Goal: Complete application form

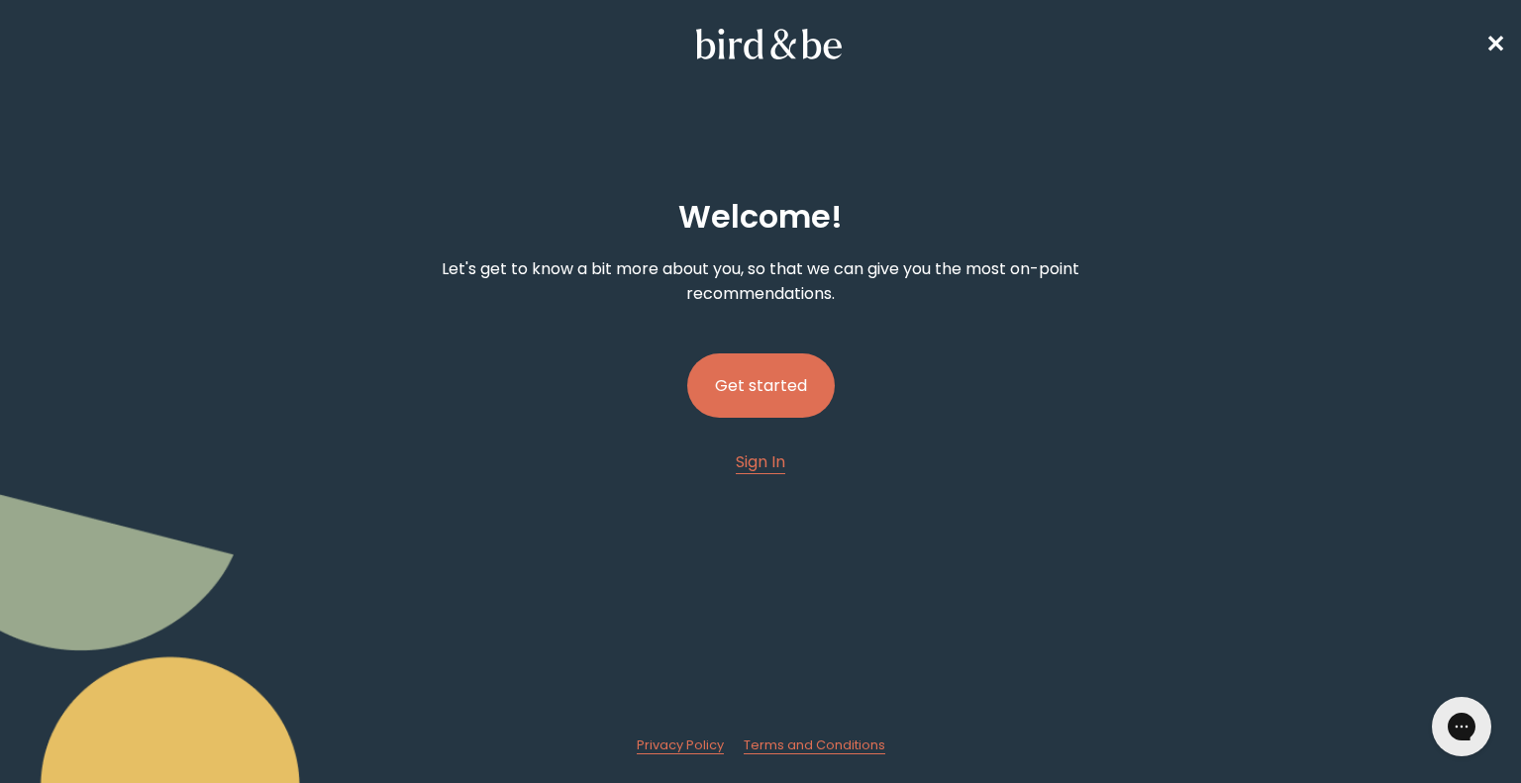
click at [741, 374] on button "Get started" at bounding box center [761, 386] width 148 height 64
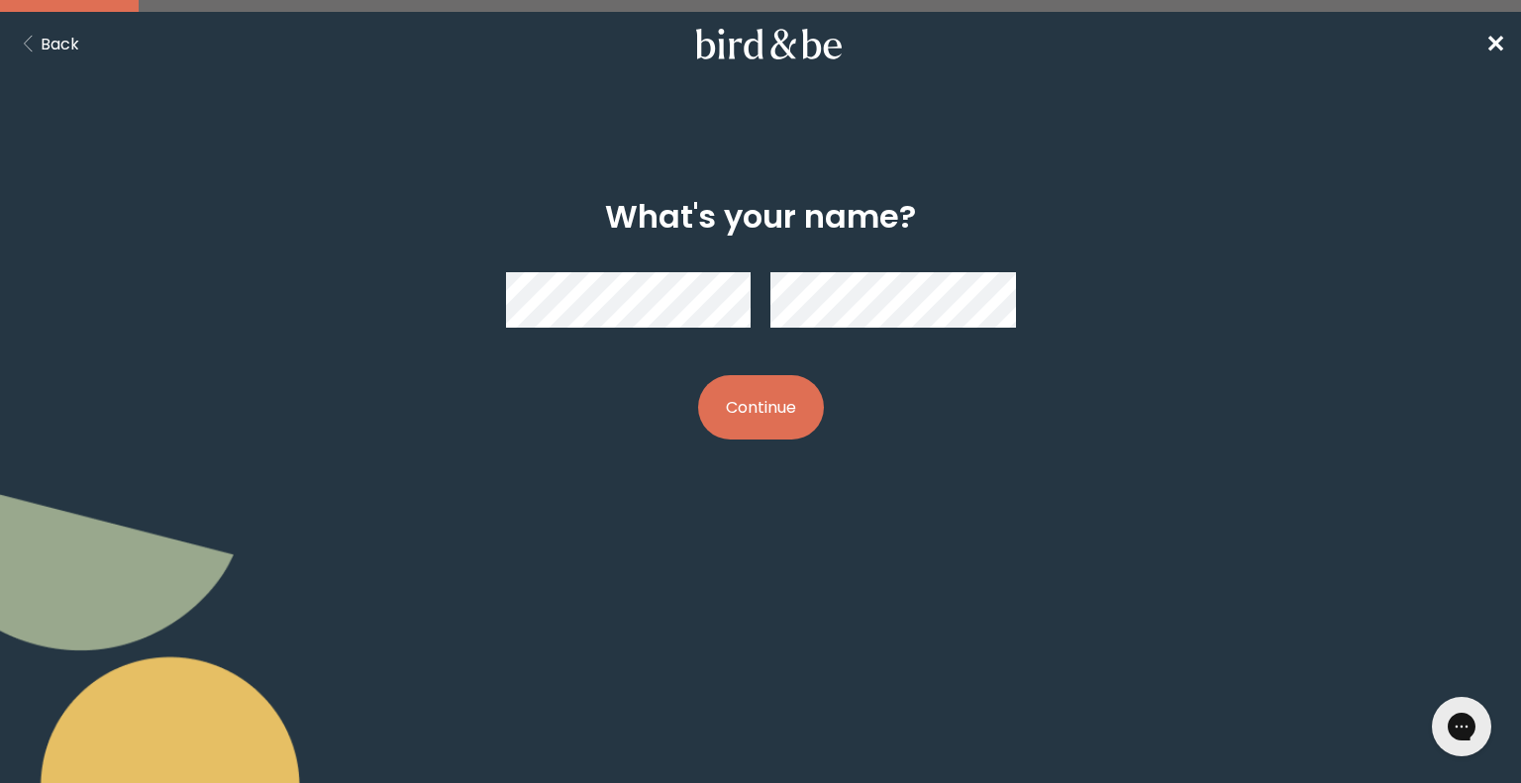
click at [730, 420] on button "Continue" at bounding box center [761, 407] width 126 height 64
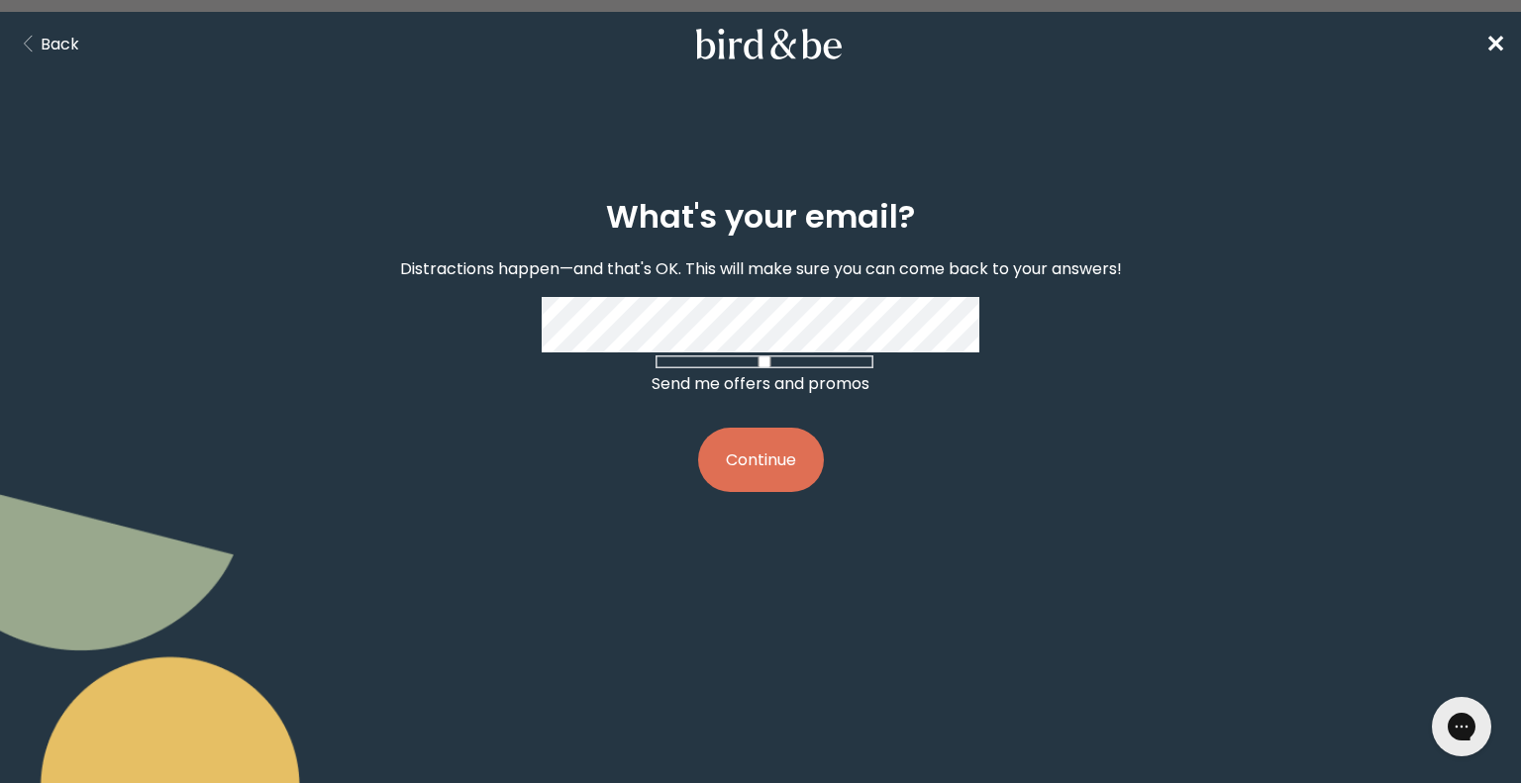
click at [748, 481] on button "Continue" at bounding box center [761, 460] width 126 height 64
click at [757, 492] on button "Continue" at bounding box center [761, 460] width 126 height 64
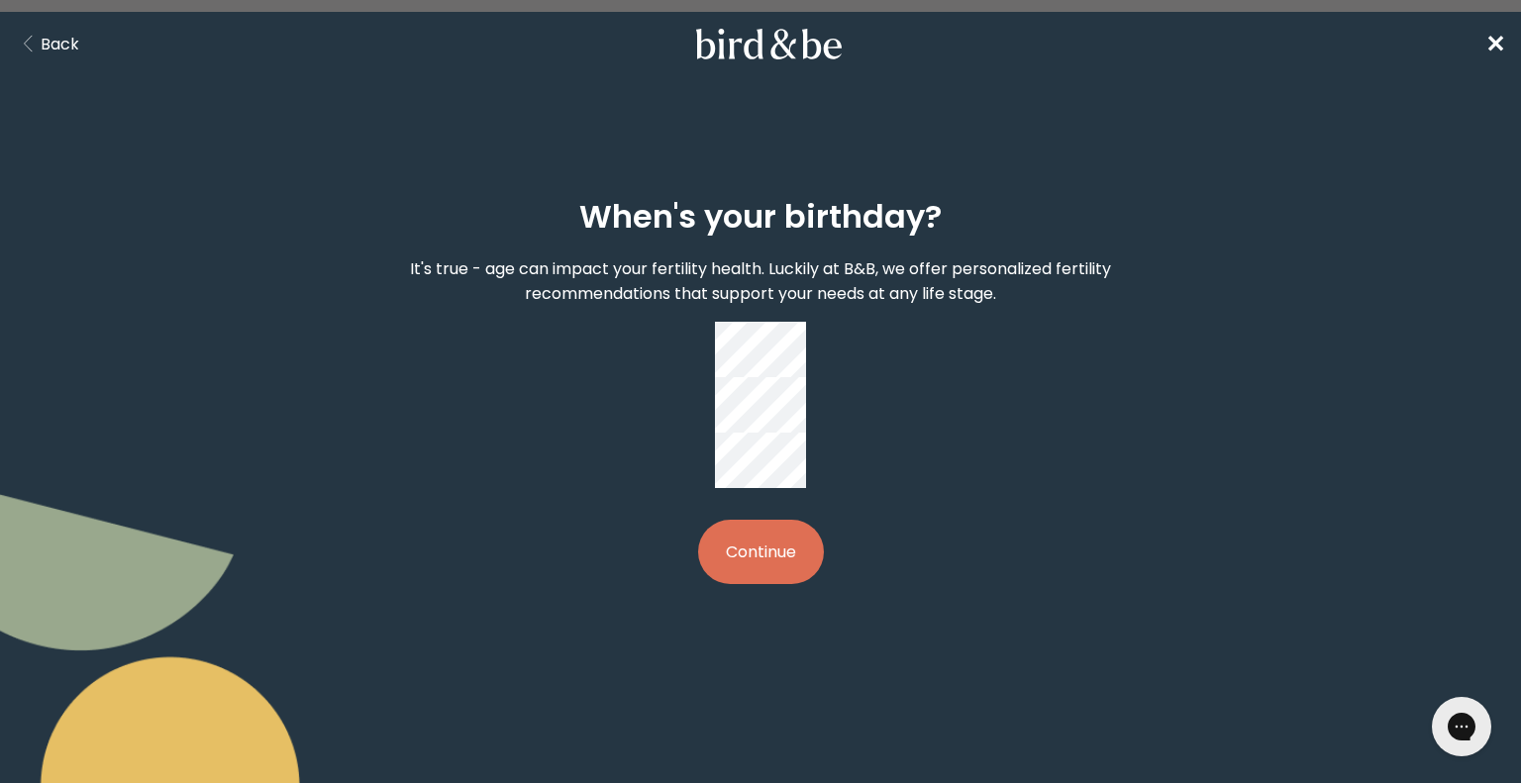
click at [752, 520] on button "Continue" at bounding box center [761, 552] width 126 height 64
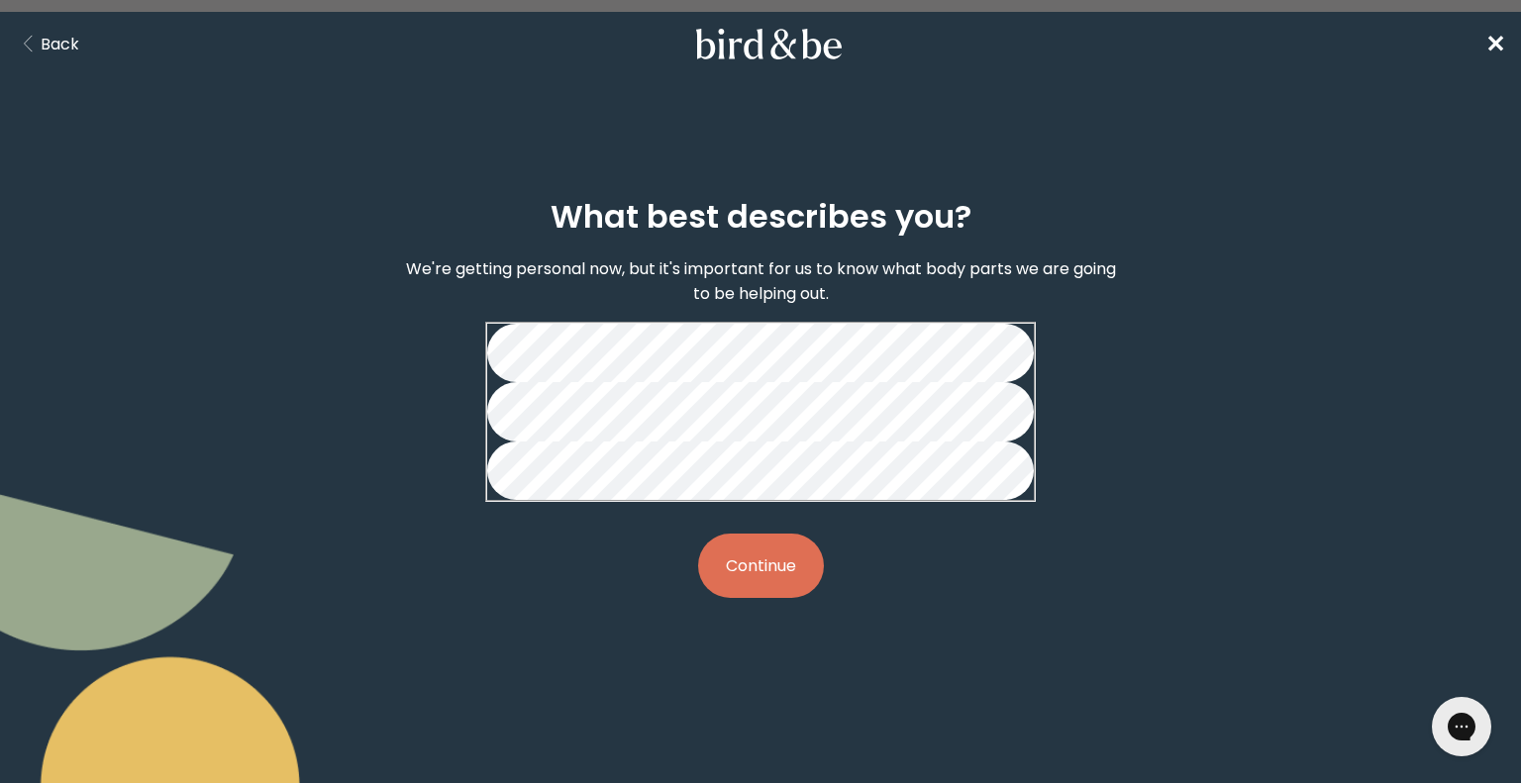
click at [750, 598] on button "Continue" at bounding box center [761, 566] width 126 height 64
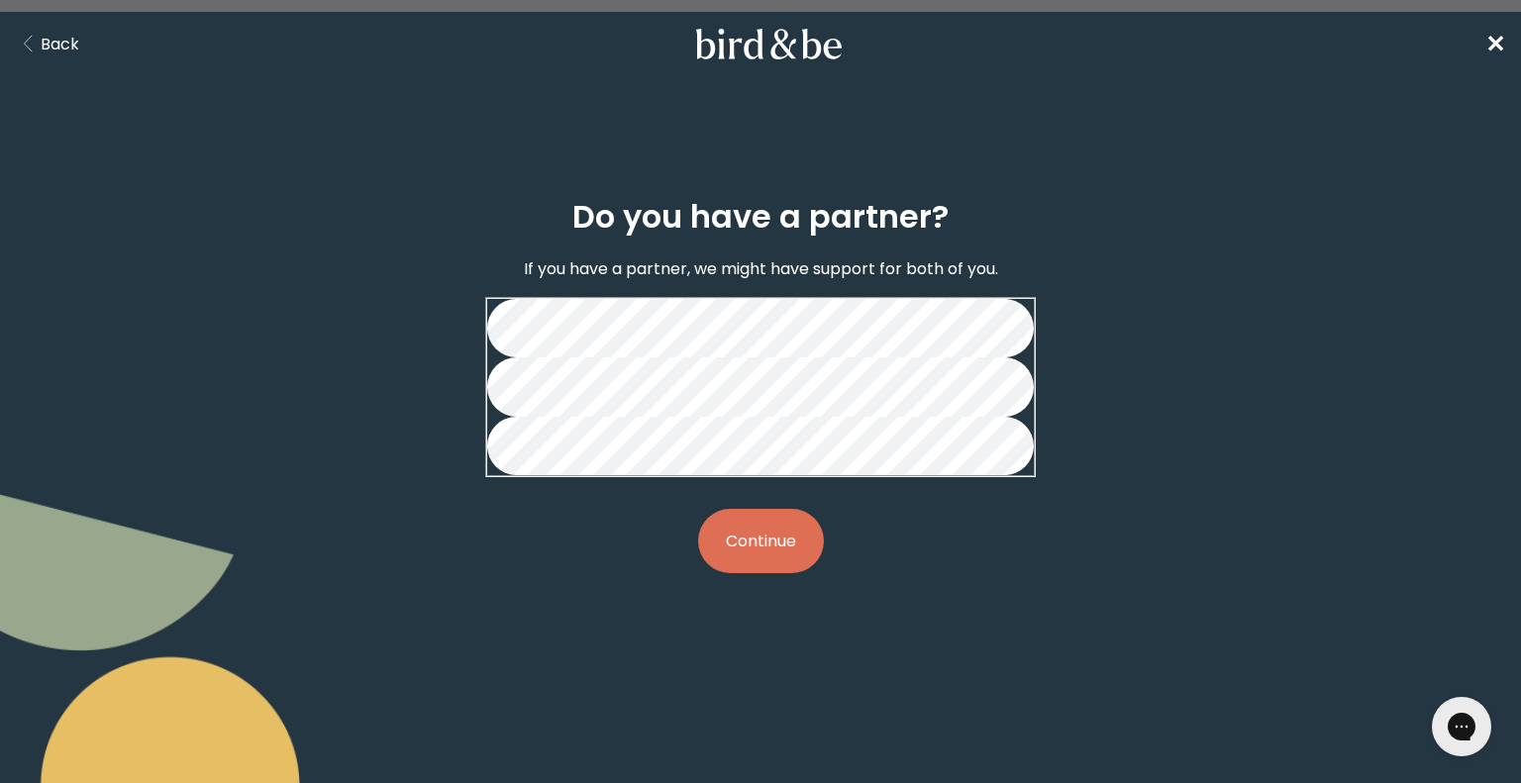
click at [766, 573] on button "Continue" at bounding box center [761, 541] width 126 height 64
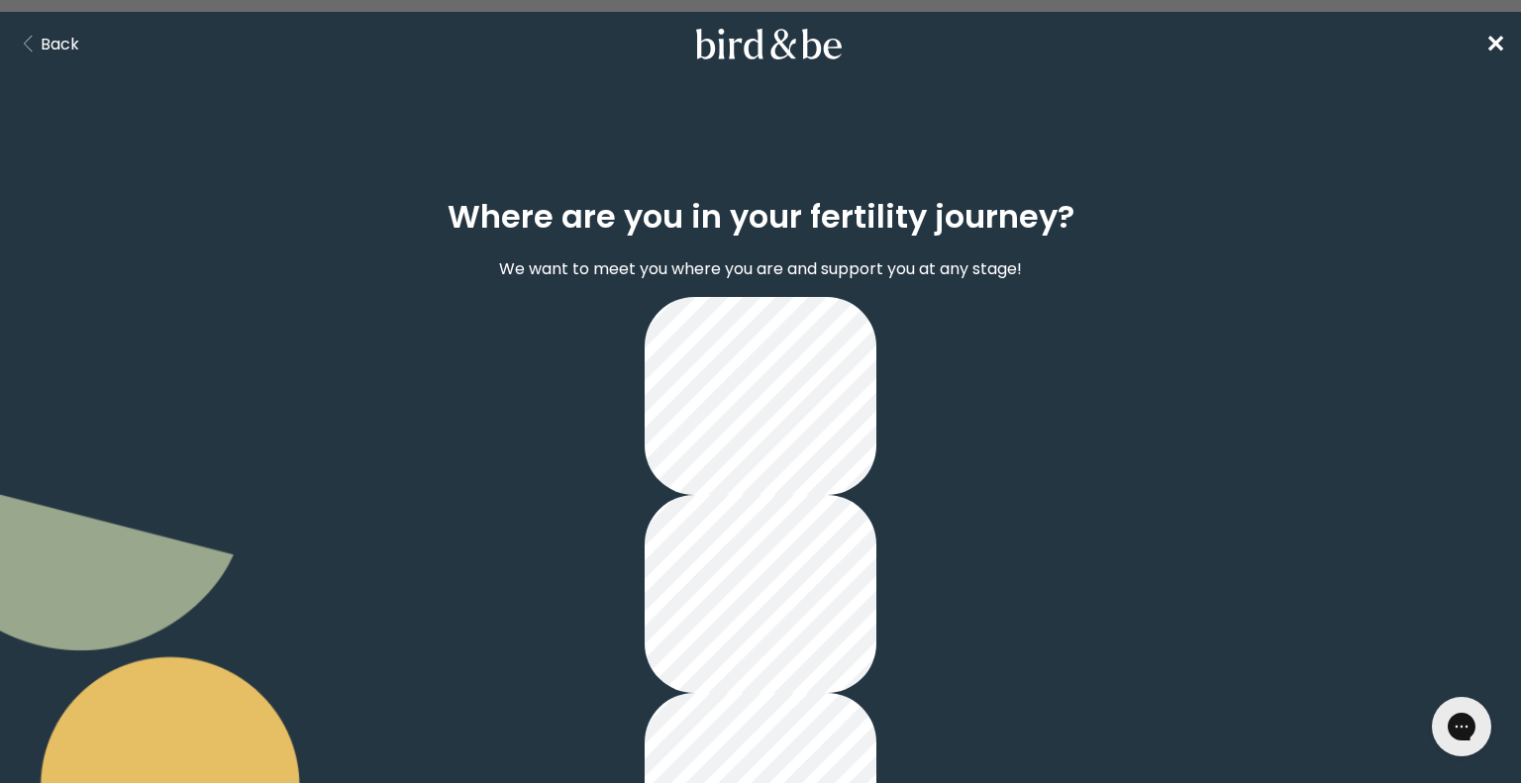
scroll to position [145, 0]
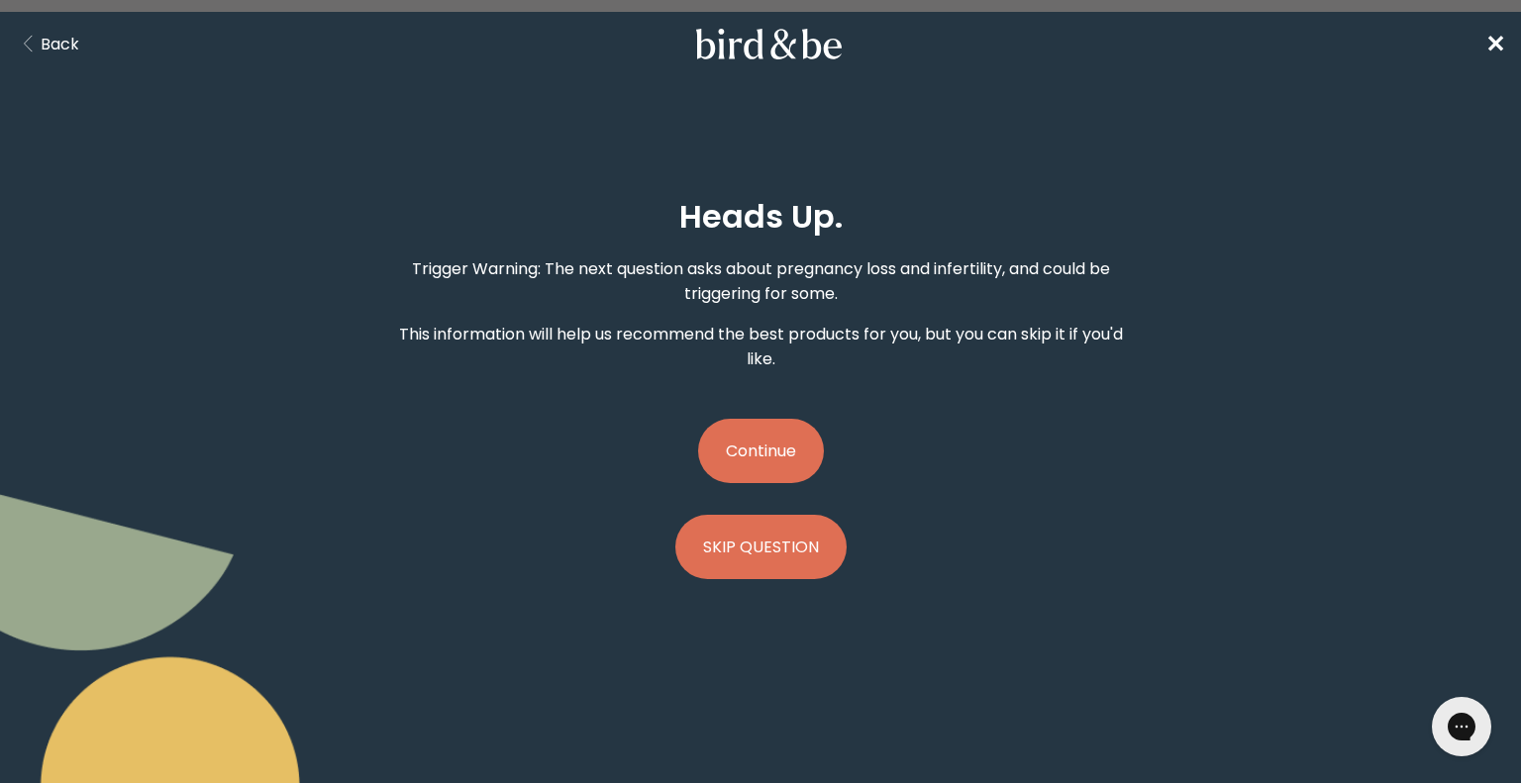
click at [766, 441] on button "Continue" at bounding box center [761, 451] width 126 height 64
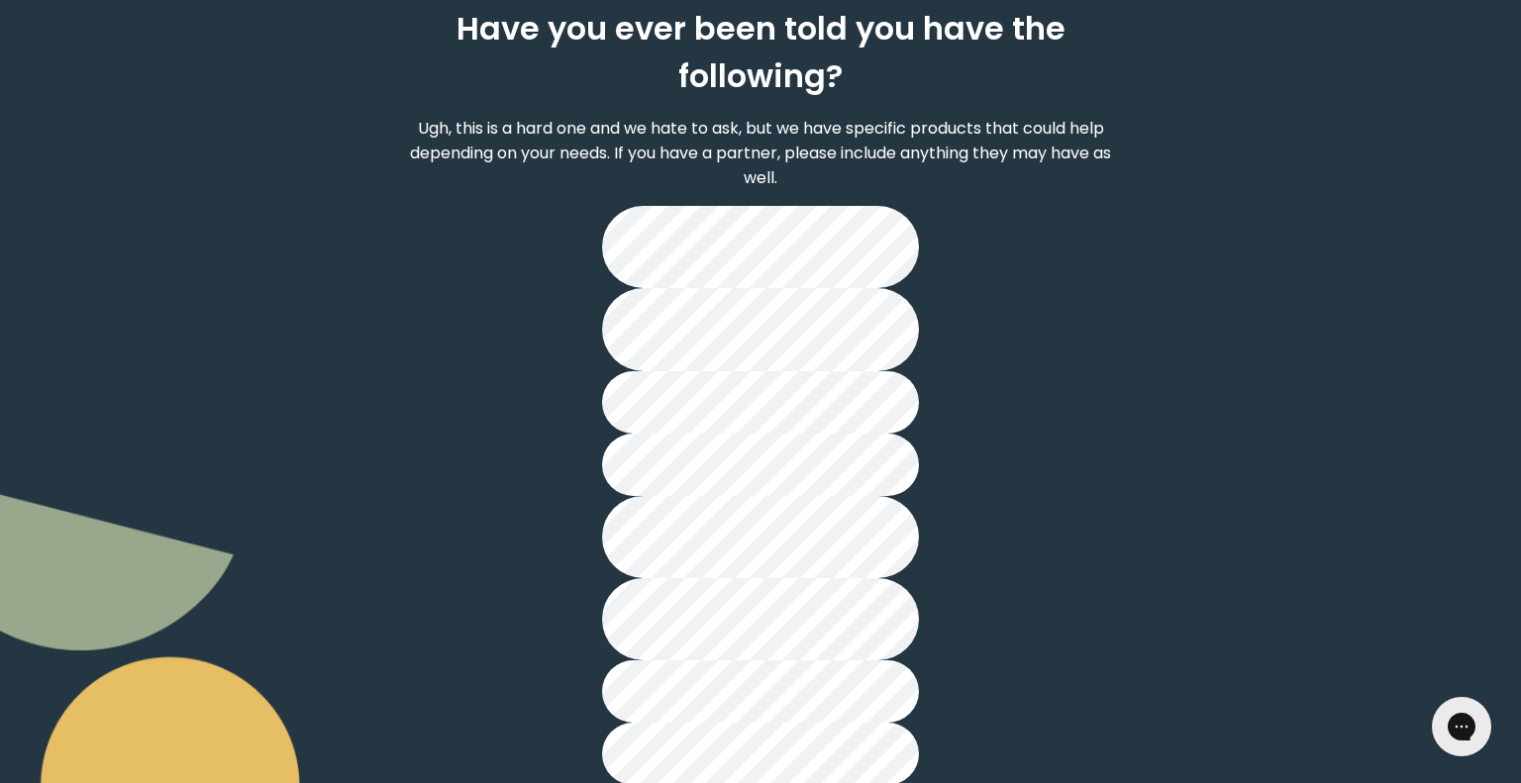
scroll to position [190, 0]
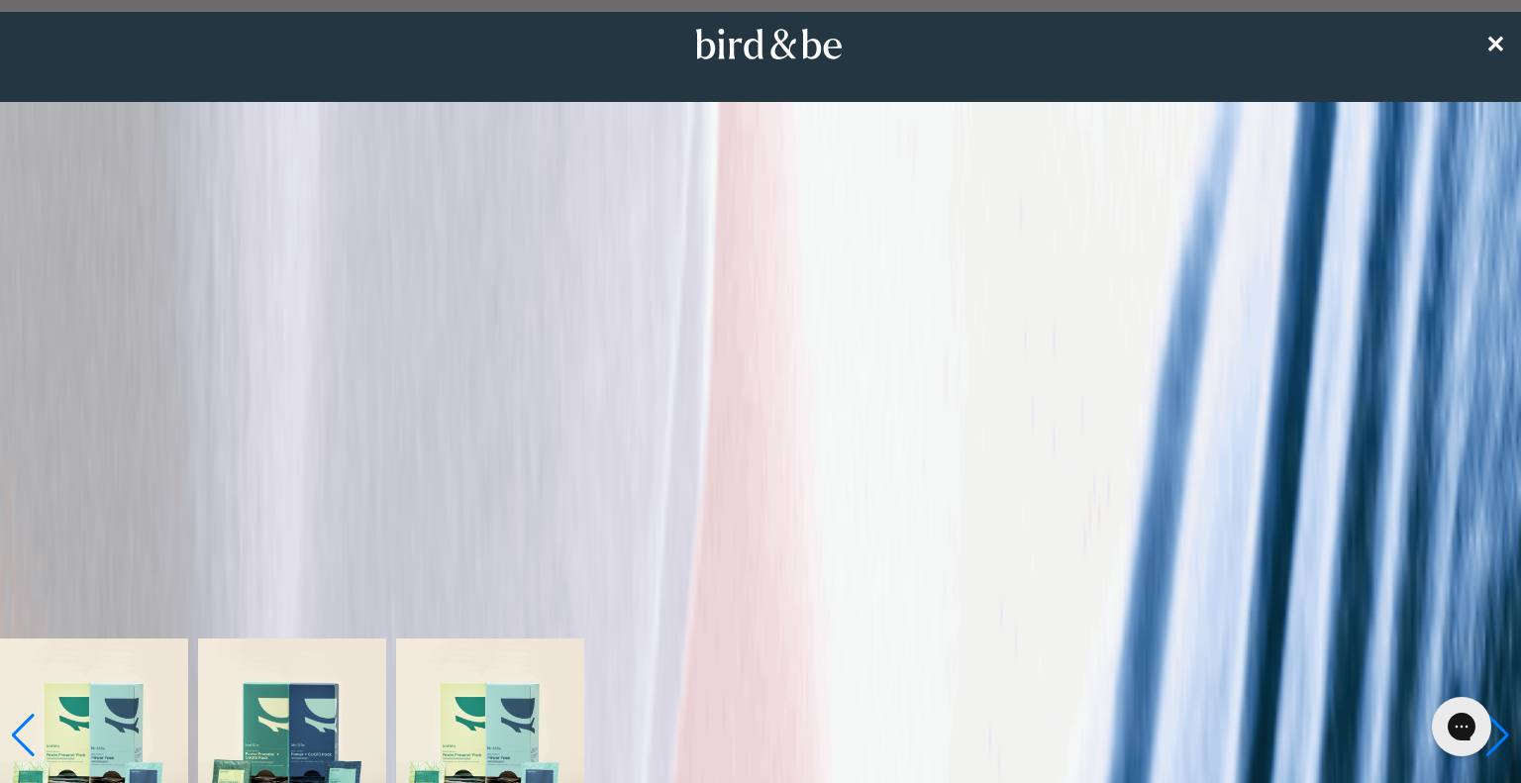
click at [1493, 43] on span "✕" at bounding box center [1495, 44] width 20 height 33
